Goal: Transaction & Acquisition: Purchase product/service

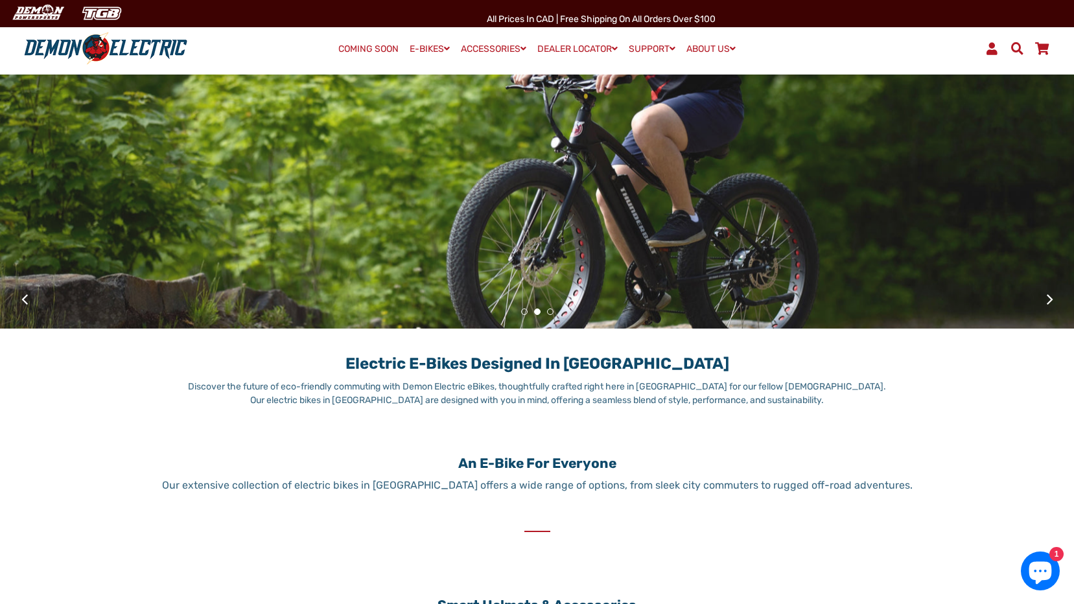
scroll to position [259, 0]
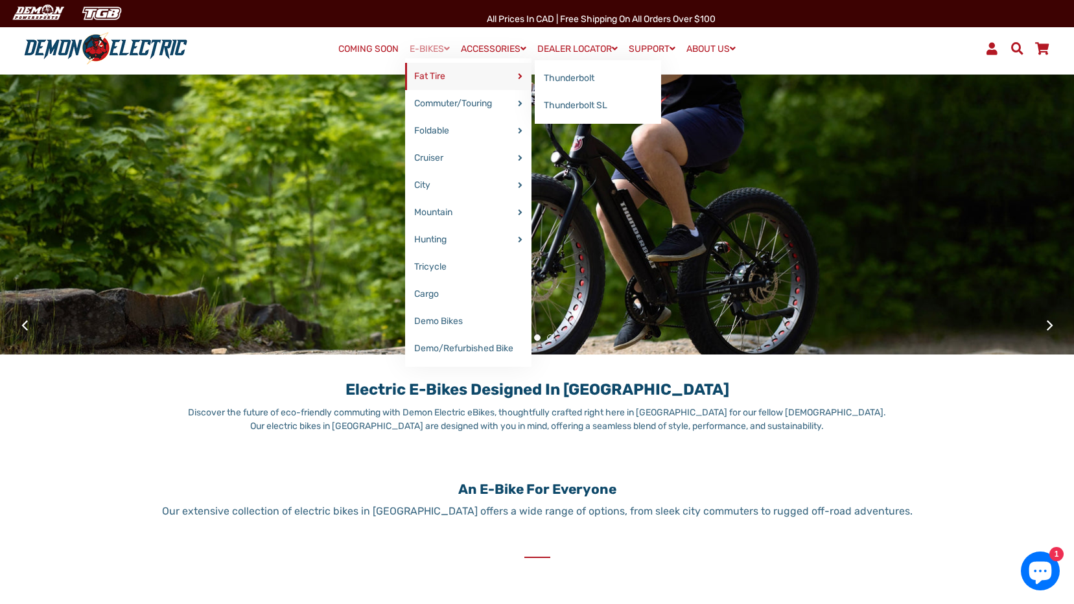
click at [433, 81] on link "Fat Tire" at bounding box center [468, 76] width 126 height 27
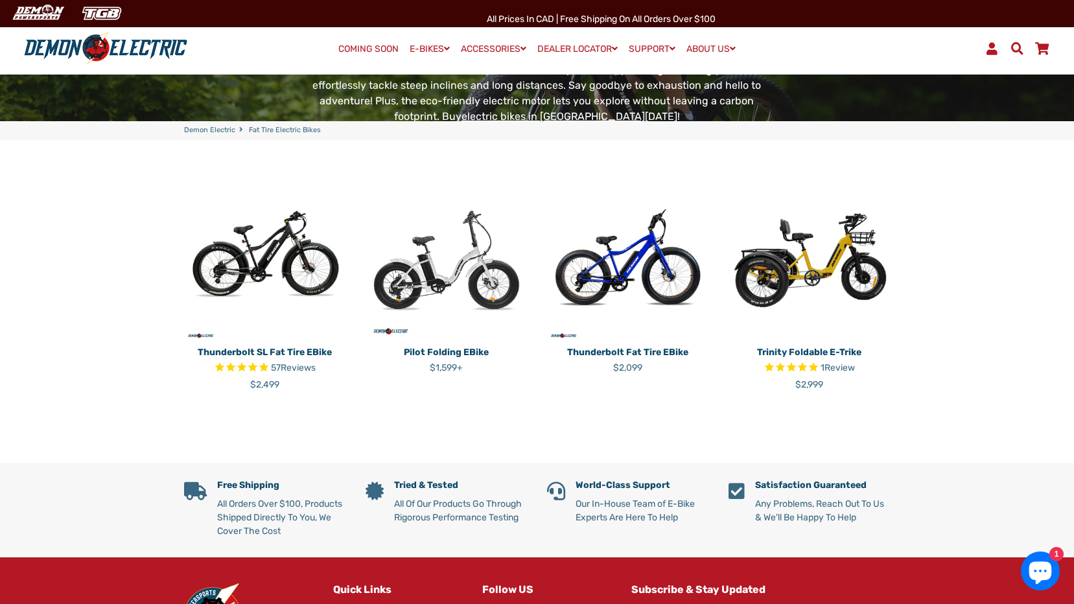
scroll to position [259, 0]
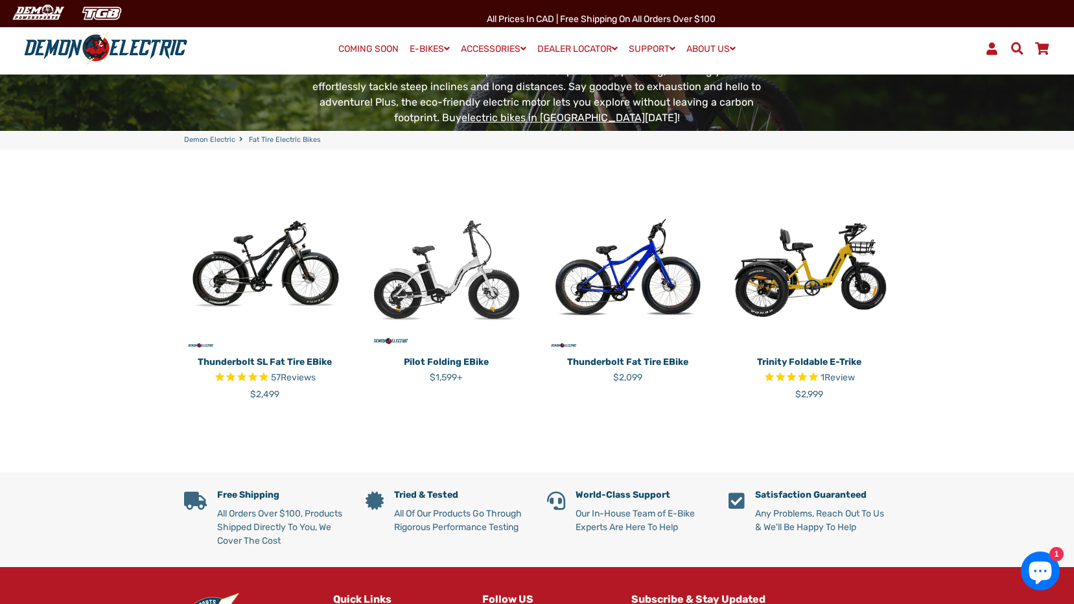
click at [820, 265] on img at bounding box center [809, 270] width 162 height 162
